Goal: Information Seeking & Learning: Check status

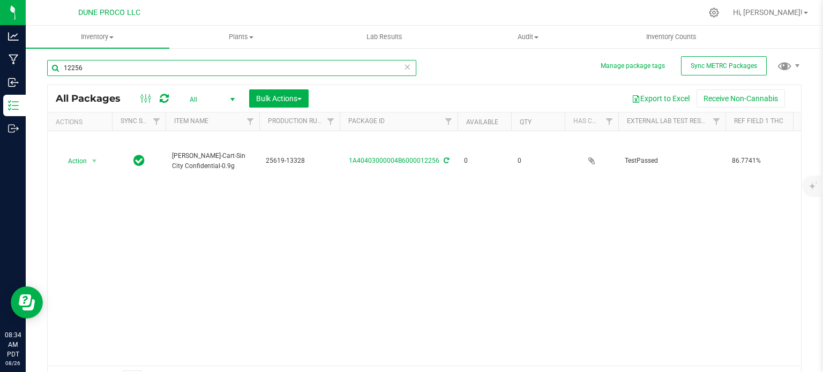
click at [181, 64] on input "12256" at bounding box center [231, 68] width 369 height 16
type input "12731"
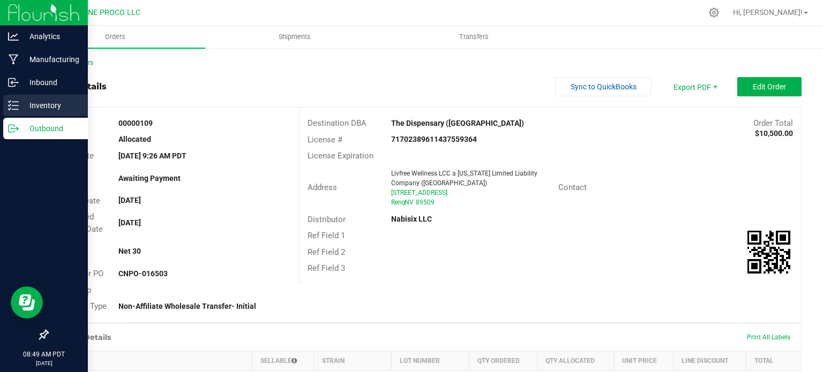
click at [12, 102] on line at bounding box center [15, 102] width 6 height 0
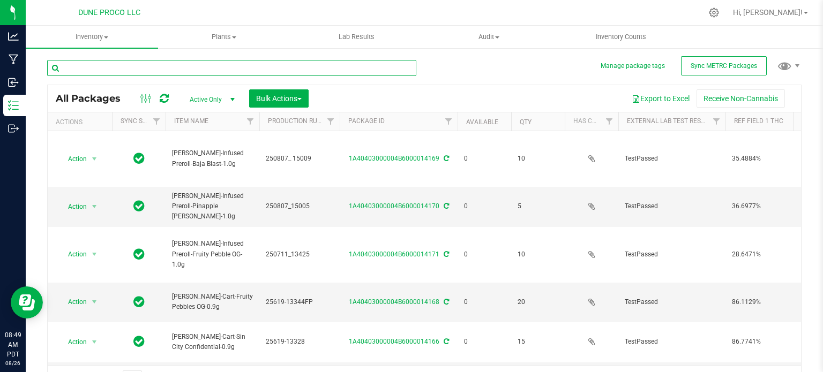
click at [120, 62] on input "text" at bounding box center [231, 68] width 369 height 16
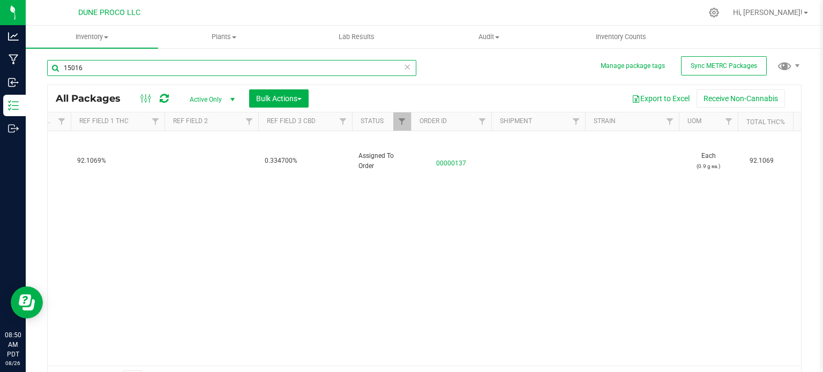
scroll to position [0, 752]
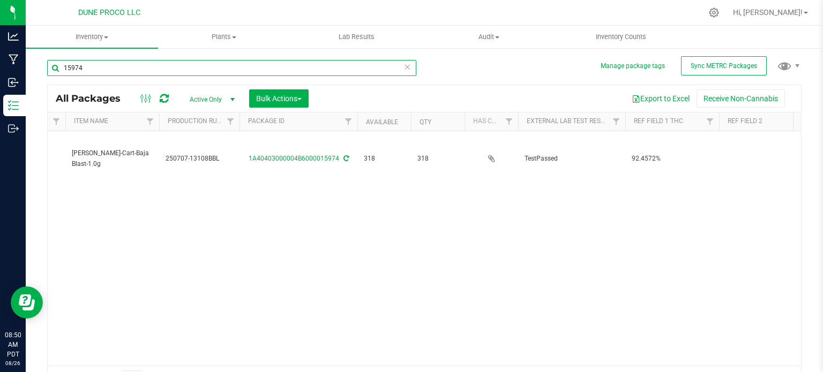
scroll to position [0, 2]
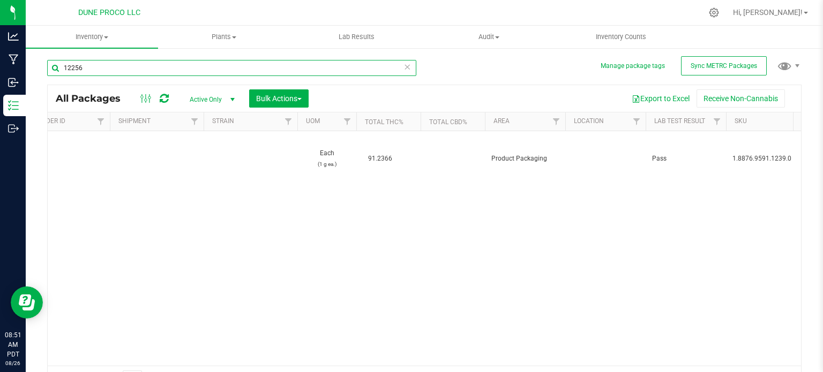
type input "12256"
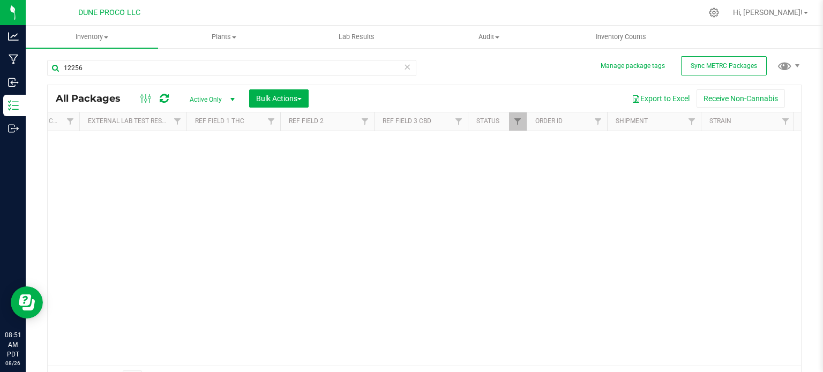
click at [230, 107] on div "Active Only Active Only Lab Samples Locked All External Internal Bulk Actions A…" at bounding box center [249, 98] width 136 height 18
click at [226, 102] on span "select" at bounding box center [232, 99] width 13 height 15
click at [219, 160] on li "All" at bounding box center [210, 165] width 58 height 16
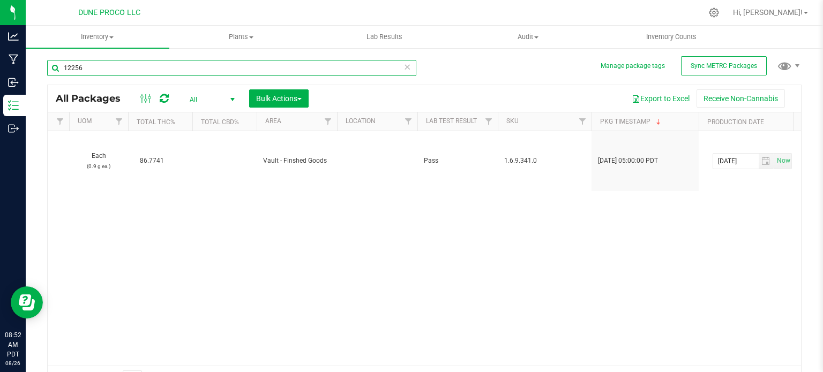
click at [191, 76] on input "12256" at bounding box center [231, 68] width 369 height 16
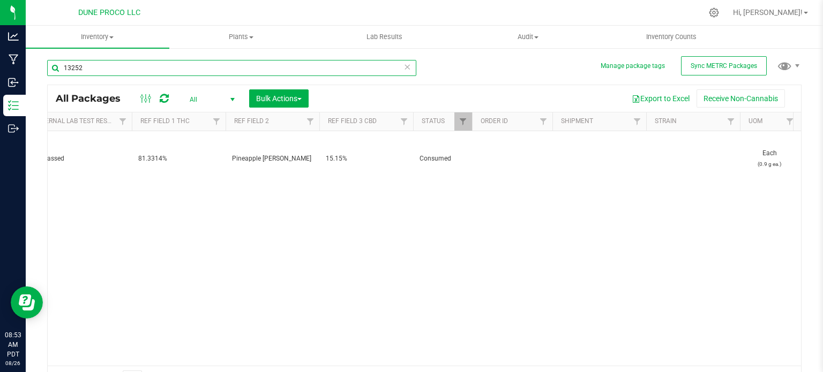
scroll to position [0, 617]
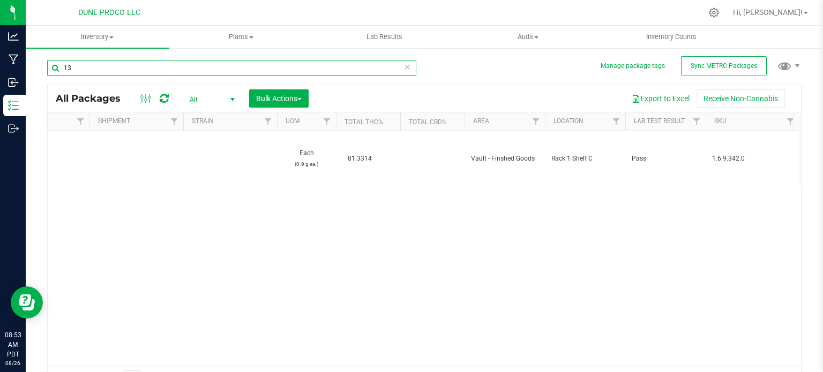
type input "1"
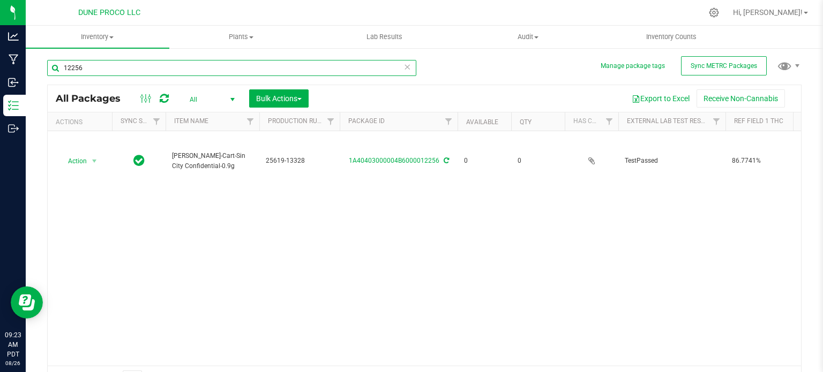
click at [195, 70] on input "12256" at bounding box center [231, 68] width 369 height 16
type input "12790"
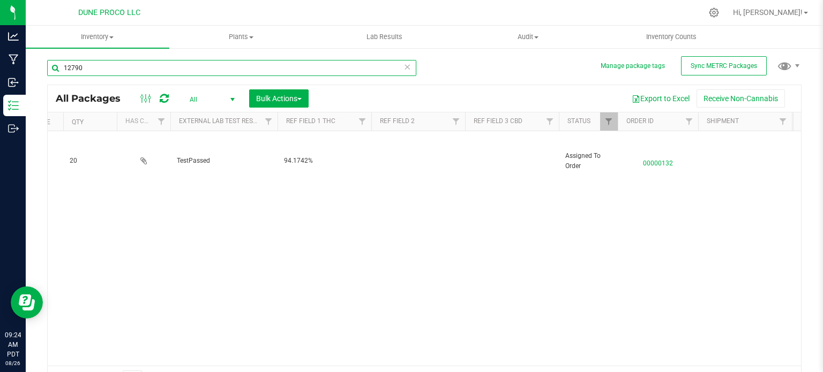
scroll to position [0, 453]
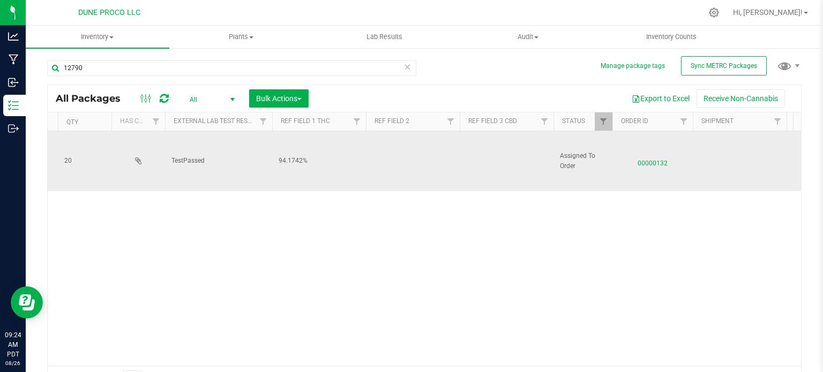
click at [655, 158] on span "00000132" at bounding box center [653, 161] width 68 height 16
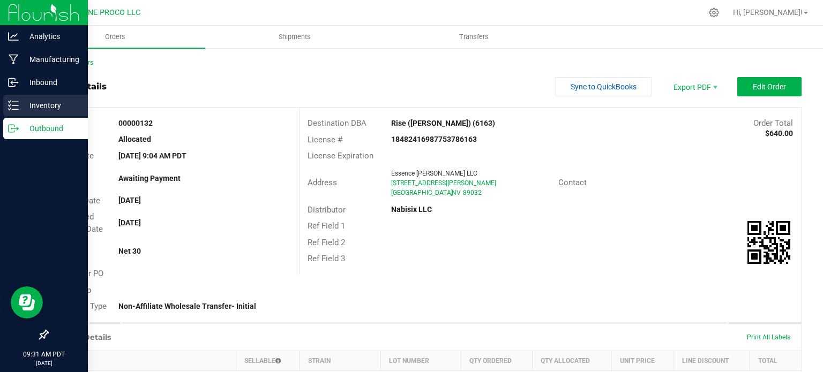
click at [23, 109] on div "Analytics Manufacturing Inbound Inventory Outbound 09:31 AM PDT [DATE] 08/26 DU…" at bounding box center [411, 186] width 823 height 372
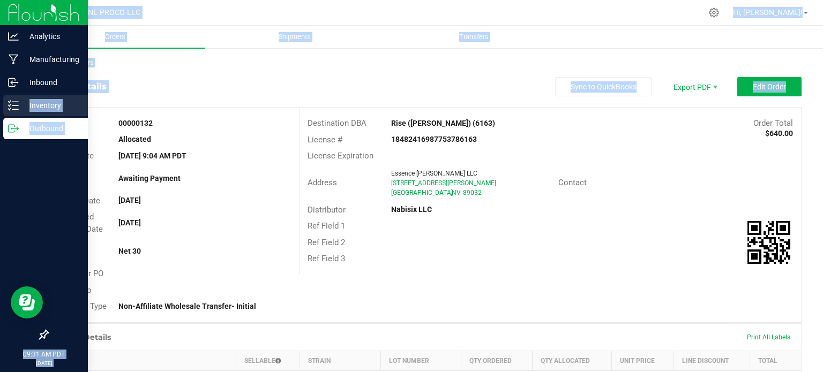
click at [23, 109] on p "Inventory" at bounding box center [51, 105] width 64 height 13
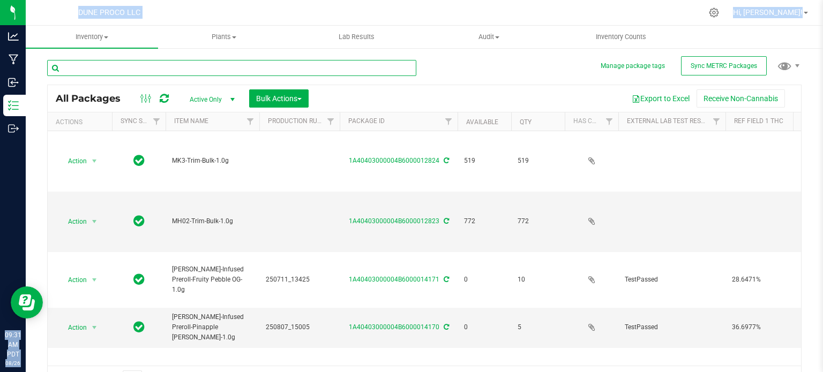
click at [229, 73] on input "text" at bounding box center [231, 68] width 369 height 16
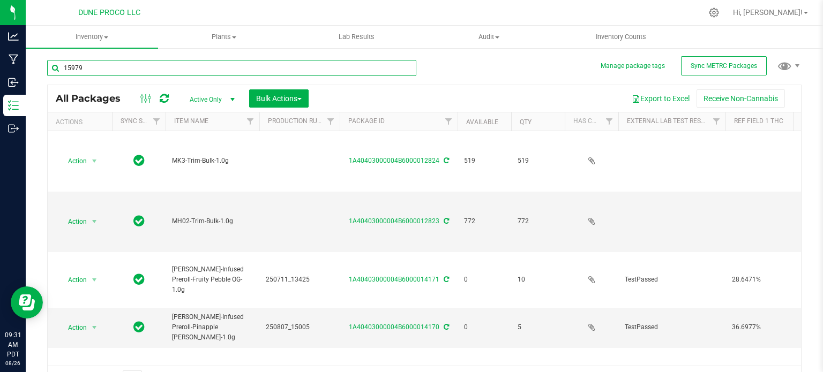
type input "15979"
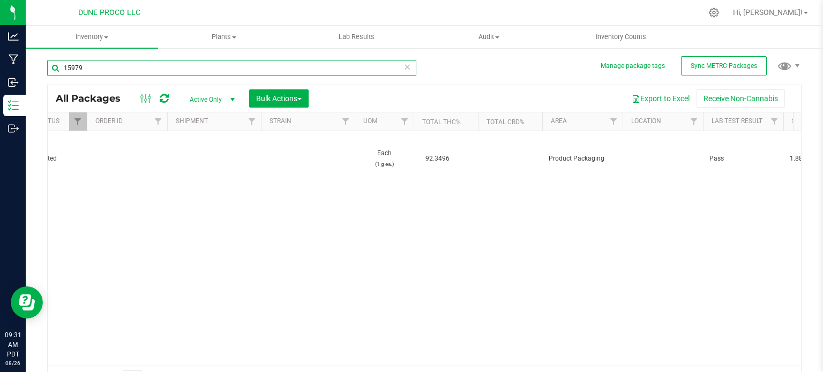
scroll to position [0, 989]
